Goal: Task Accomplishment & Management: Manage account settings

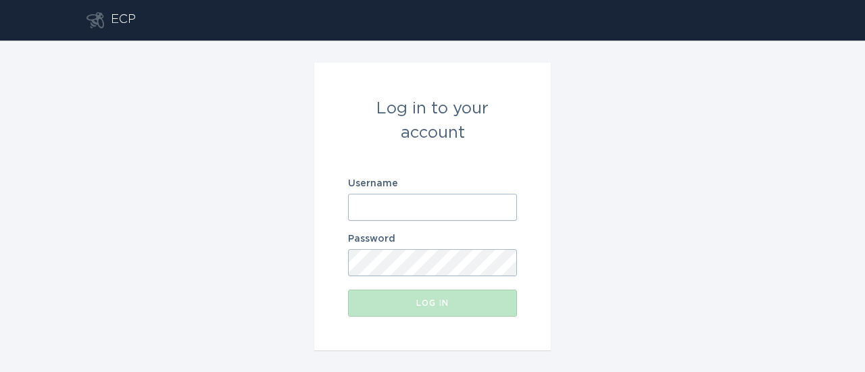
type input "[EMAIL_ADDRESS][DOMAIN_NAME]"
click at [411, 305] on div "Log in" at bounding box center [432, 303] width 155 height 8
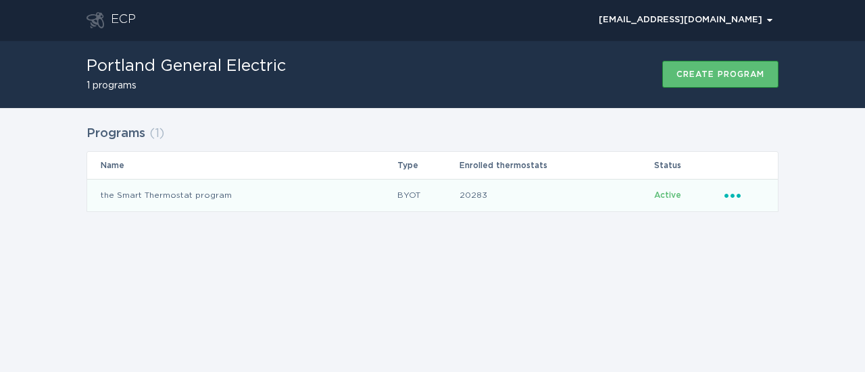
click at [164, 198] on td "the Smart Thermostat program" at bounding box center [242, 195] width 310 height 32
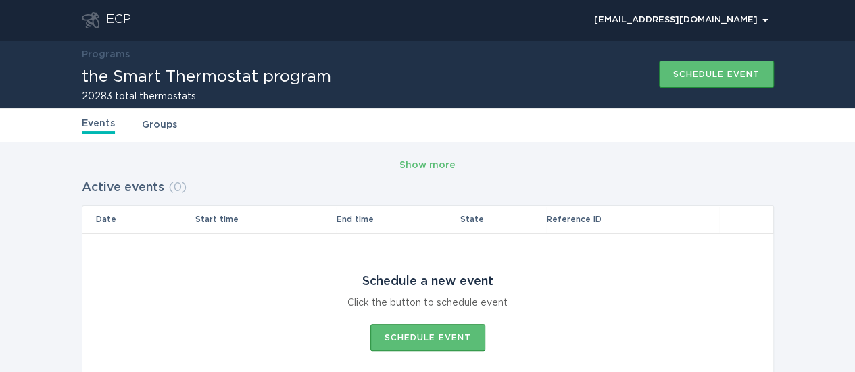
click at [97, 51] on link "Programs" at bounding box center [106, 54] width 48 height 9
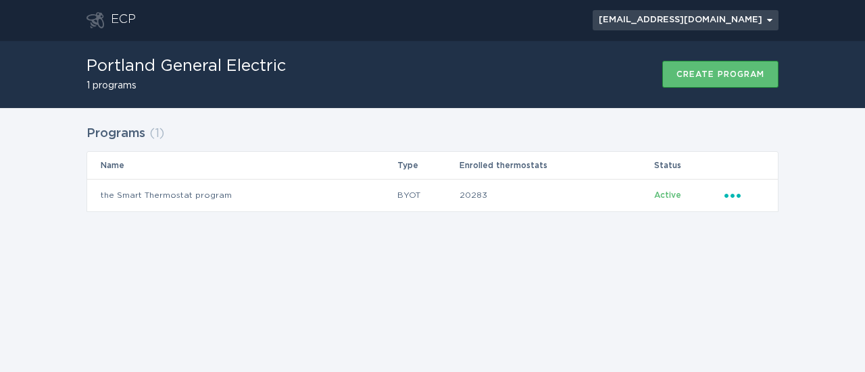
click at [679, 24] on div "[EMAIL_ADDRESS][DOMAIN_NAME] Chevron" at bounding box center [686, 20] width 174 height 8
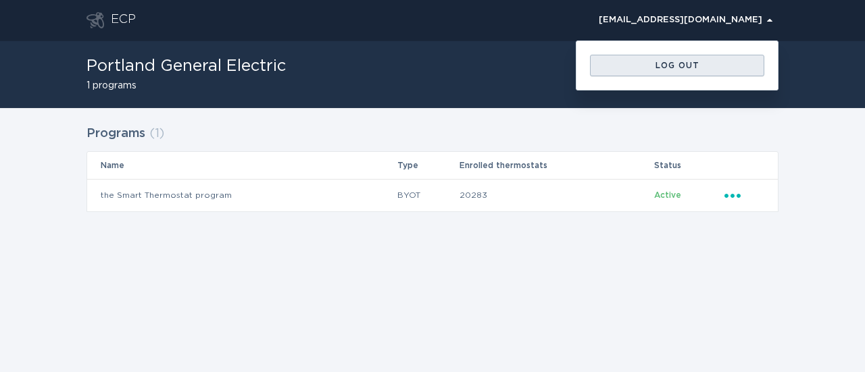
click at [666, 62] on div "Log out" at bounding box center [677, 66] width 161 height 8
